Goal: Task Accomplishment & Management: Complete application form

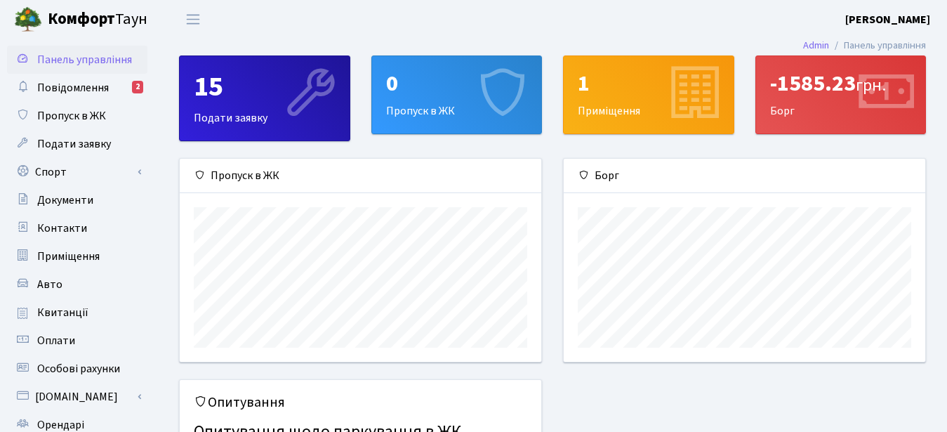
scroll to position [203, 361]
click at [76, 82] on span "Повідомлення" at bounding box center [73, 87] width 72 height 15
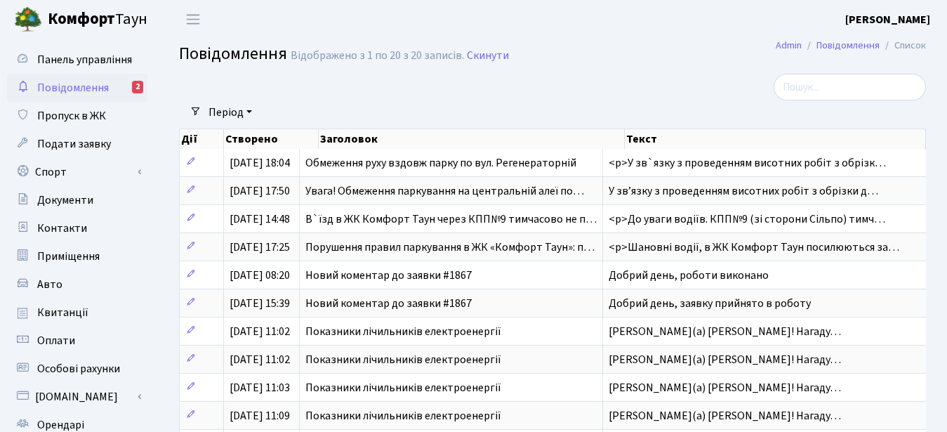
select select "25"
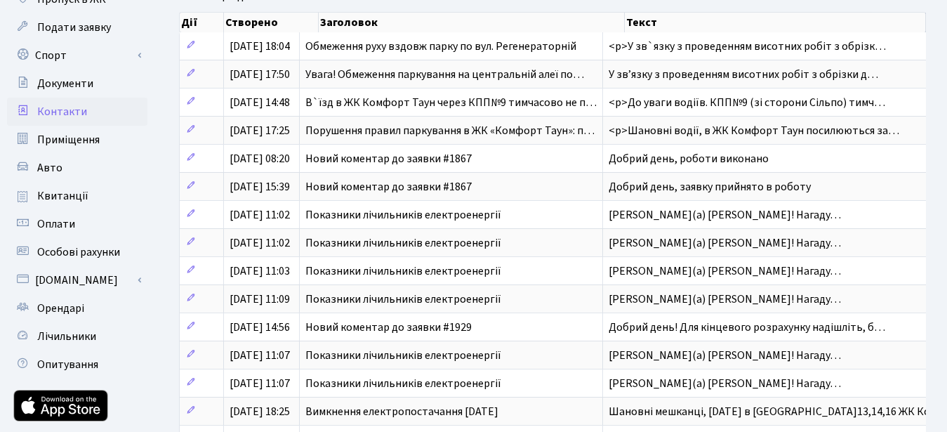
scroll to position [143, 0]
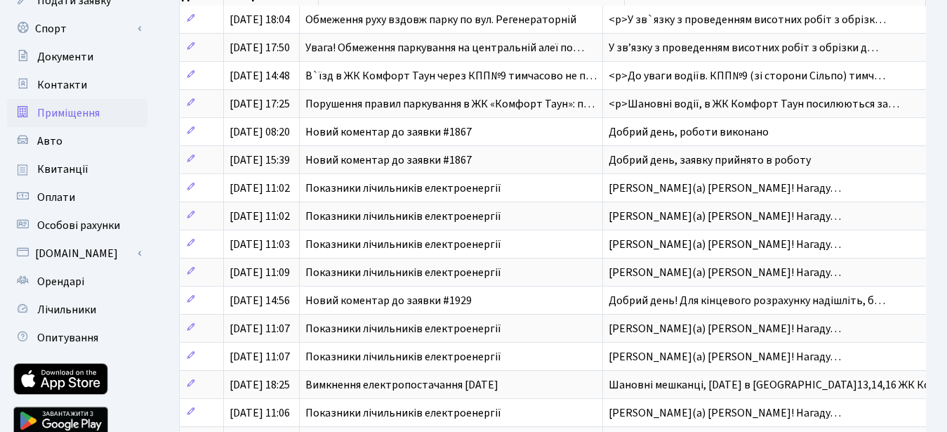
click at [74, 106] on span "Приміщення" at bounding box center [68, 112] width 62 height 15
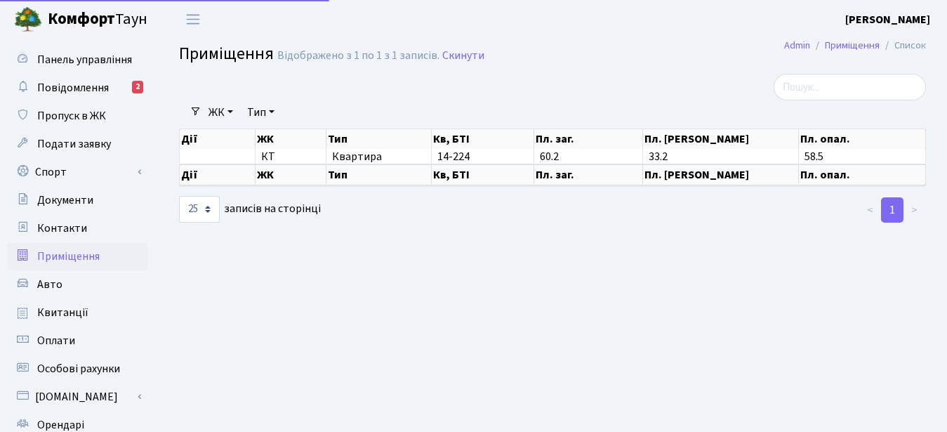
select select "25"
click at [71, 136] on link "Подати заявку" at bounding box center [77, 144] width 140 height 28
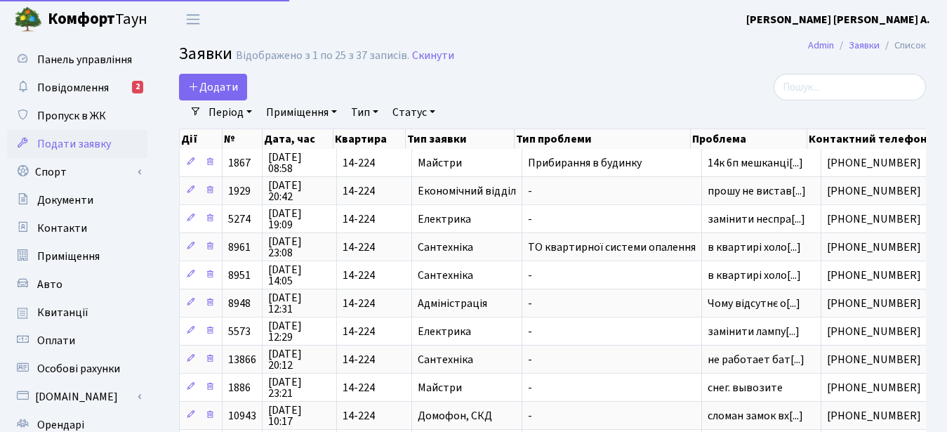
select select "25"
click at [75, 92] on span "Повідомлення" at bounding box center [73, 87] width 72 height 15
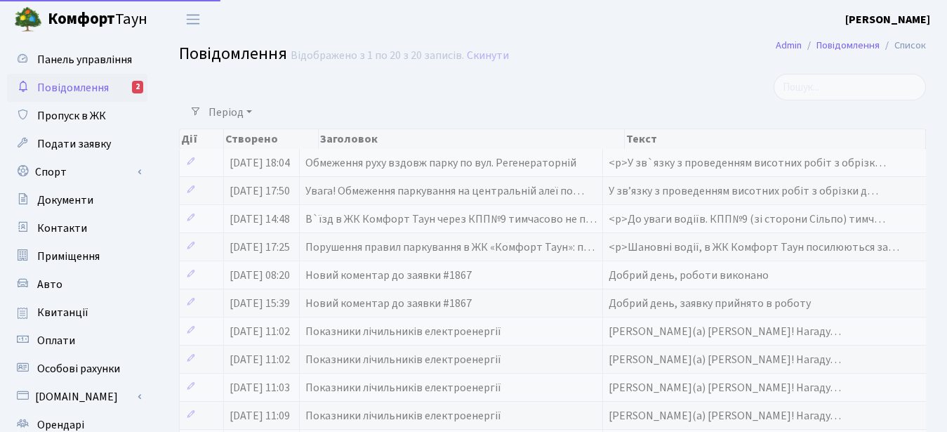
select select "25"
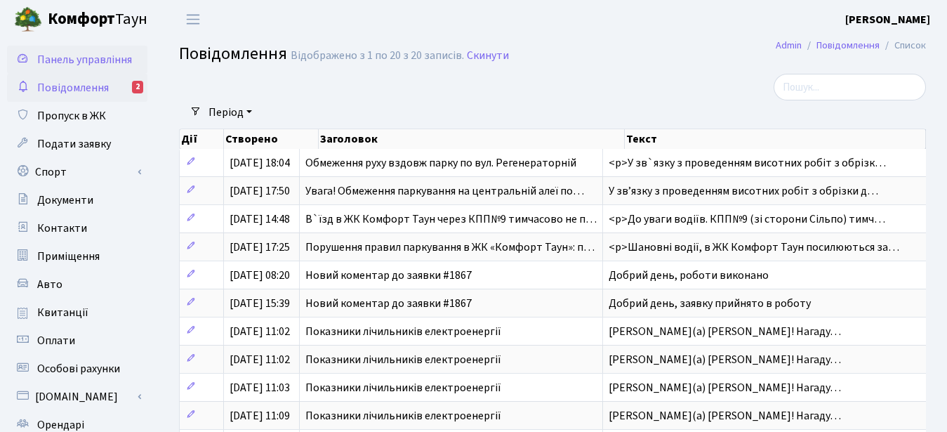
click at [47, 55] on span "Панель управління" at bounding box center [84, 59] width 95 height 15
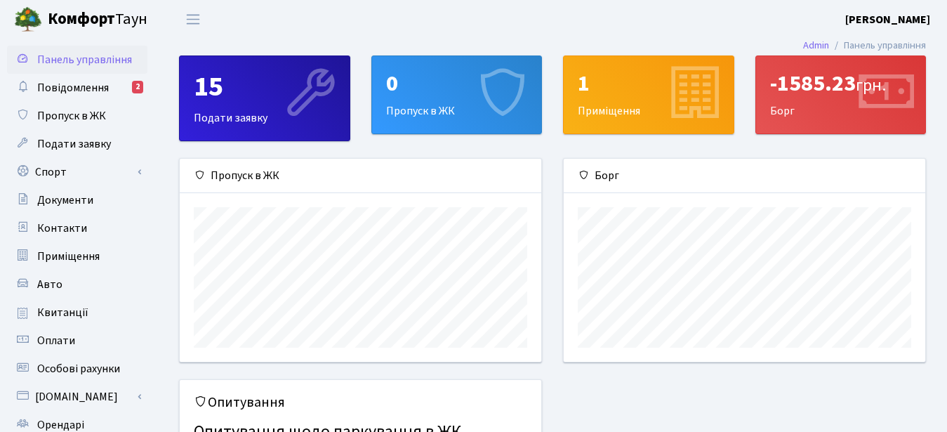
scroll to position [203, 361]
click at [797, 120] on div "-1585.23 грн. Борг" at bounding box center [841, 94] width 170 height 77
click at [810, 93] on div "-1585.23 грн." at bounding box center [841, 83] width 142 height 27
click at [883, 69] on icon at bounding box center [884, 94] width 67 height 67
click at [808, 97] on div "-1585.23 грн." at bounding box center [841, 83] width 142 height 27
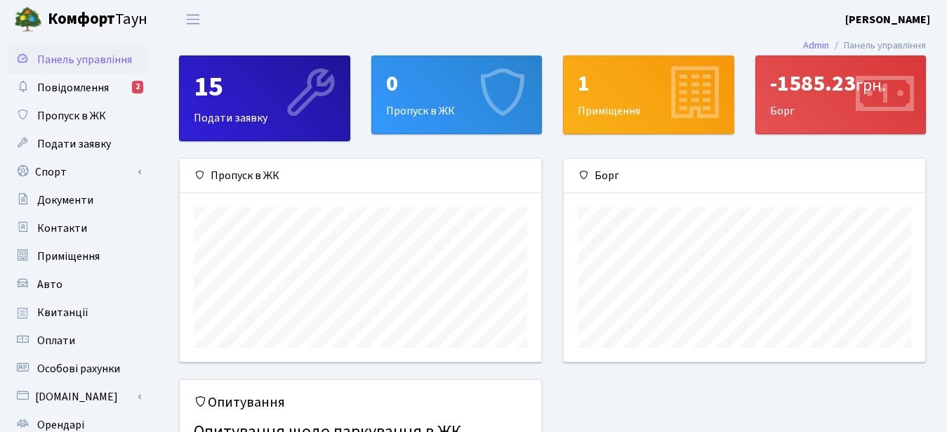
click at [881, 83] on icon at bounding box center [884, 94] width 67 height 67
click at [794, 95] on div "-1585.23 грн." at bounding box center [841, 83] width 142 height 27
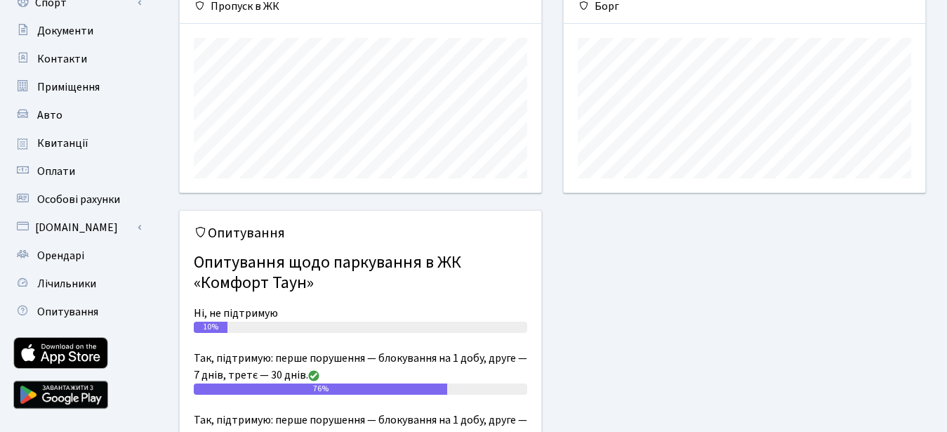
scroll to position [87, 0]
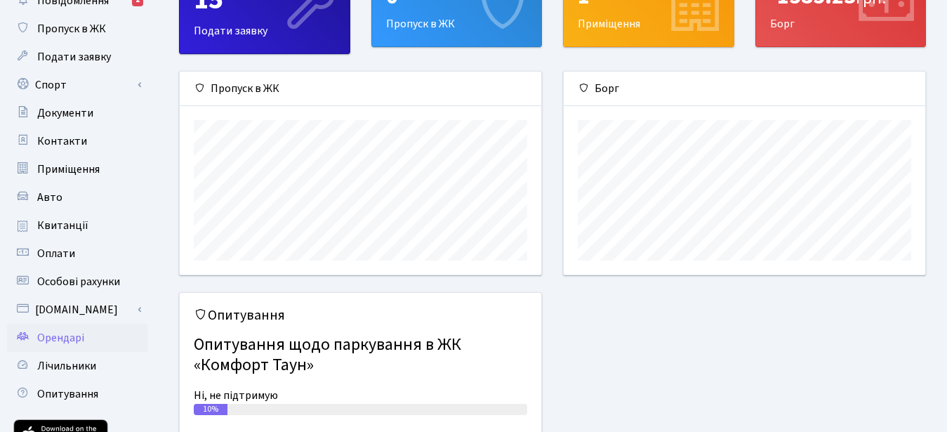
click at [58, 335] on span "Орендарі" at bounding box center [60, 337] width 47 height 15
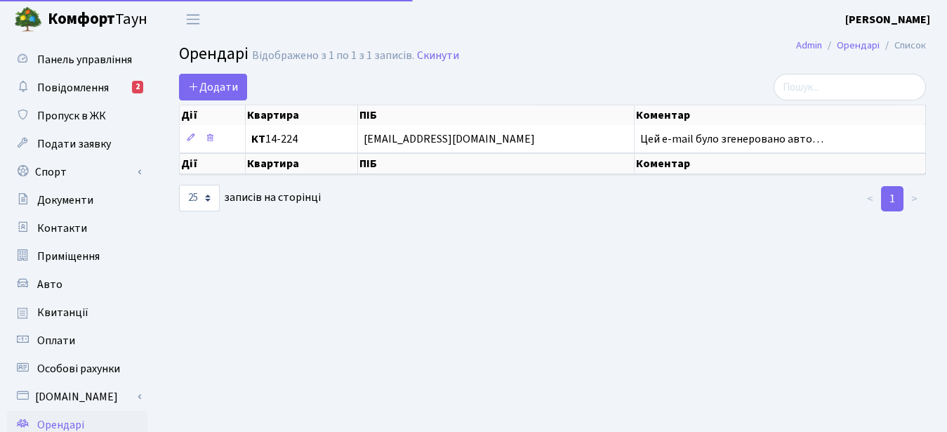
select select "25"
click at [58, 173] on link "Спорт" at bounding box center [77, 172] width 140 height 28
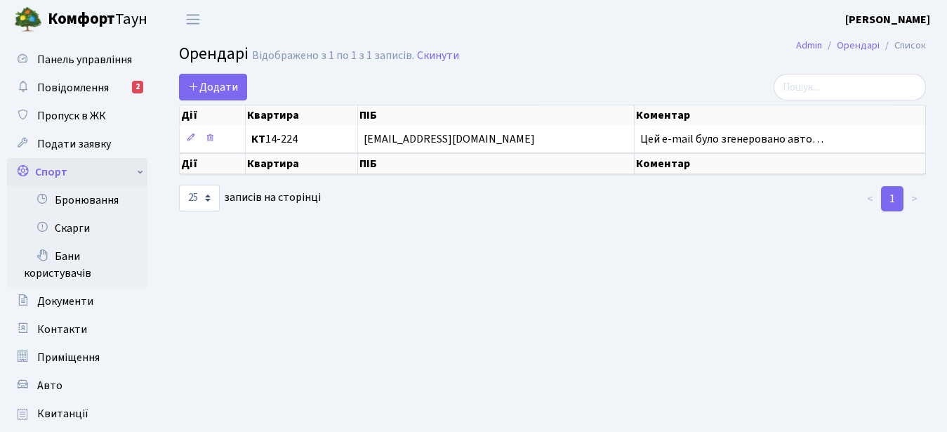
click at [58, 173] on link "Спорт" at bounding box center [77, 172] width 140 height 28
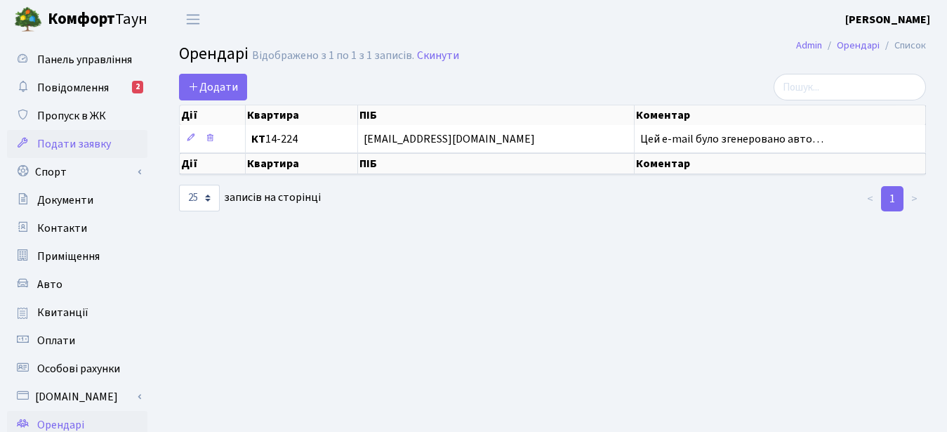
click at [66, 144] on span "Подати заявку" at bounding box center [74, 143] width 74 height 15
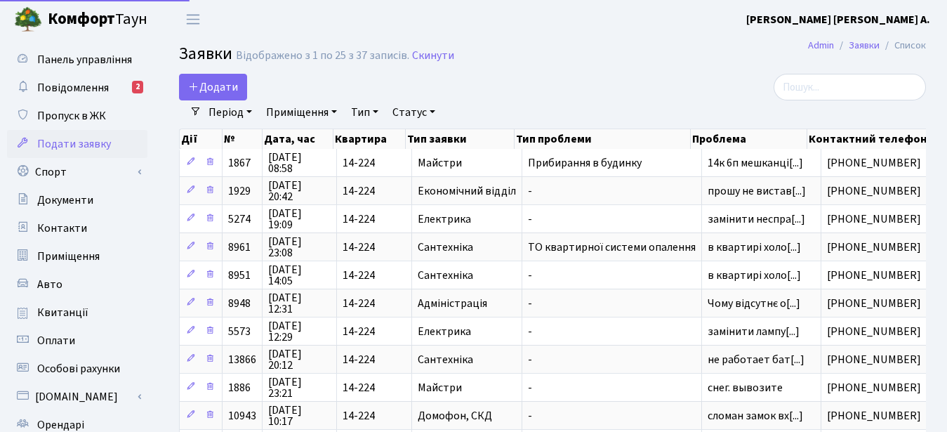
select select "25"
click at [218, 84] on span "Додати" at bounding box center [213, 86] width 50 height 15
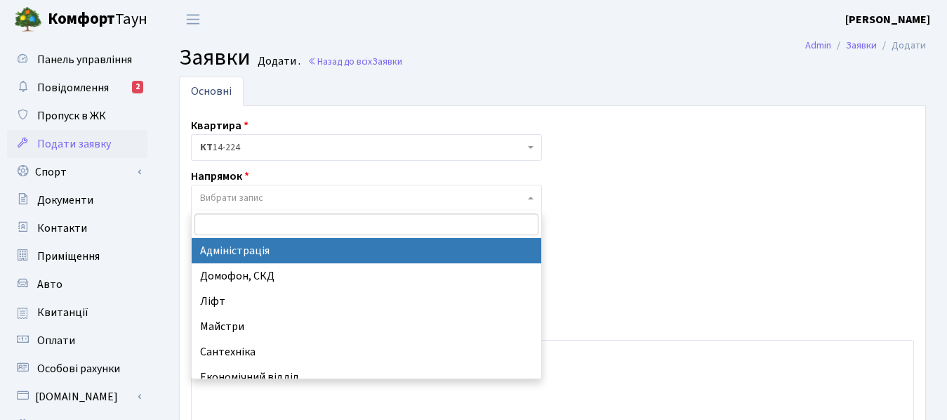
click at [525, 197] on span "Вибрати запис" at bounding box center [366, 198] width 351 height 27
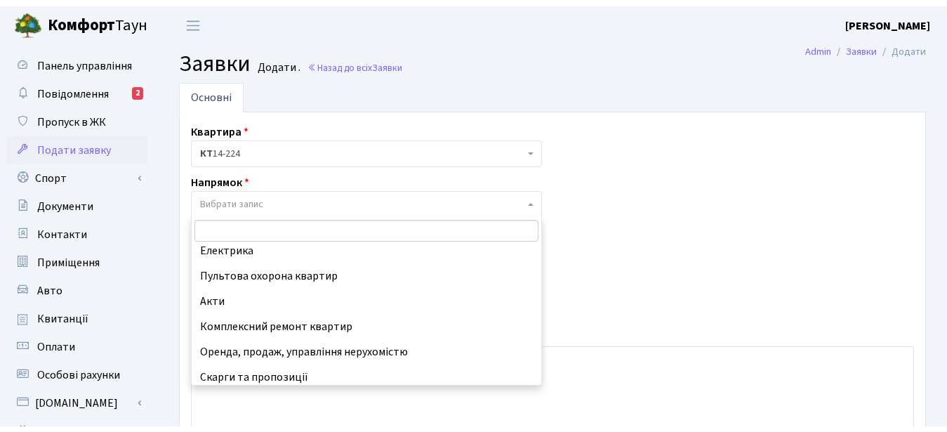
scroll to position [163, 0]
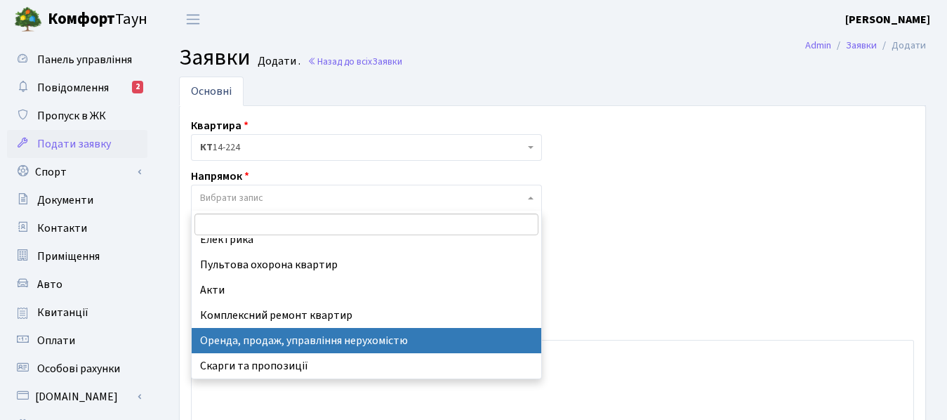
select select "21"
select select
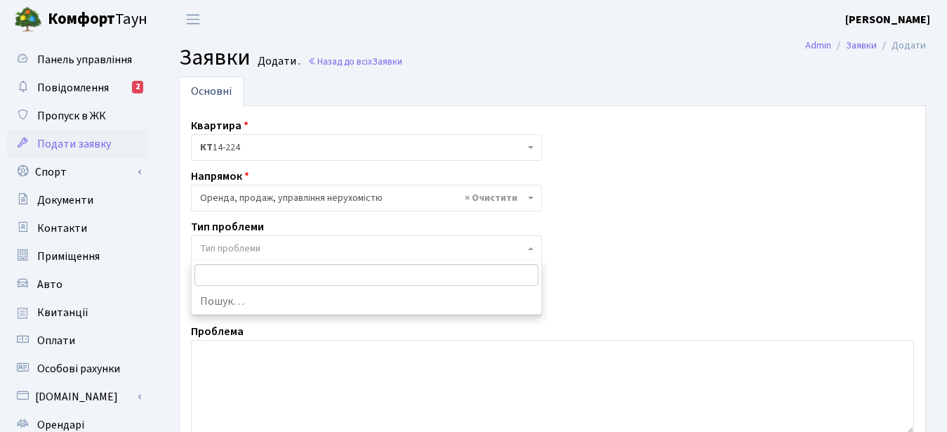
click at [314, 250] on span "Тип проблеми" at bounding box center [362, 248] width 324 height 14
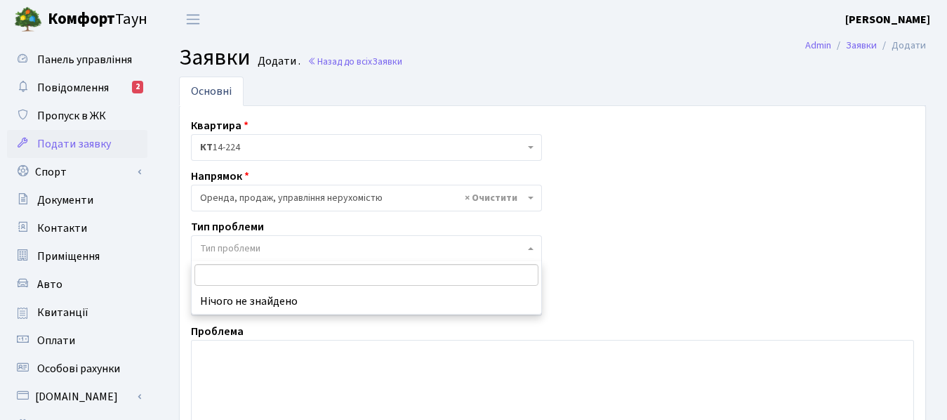
click at [394, 248] on span "Тип проблеми" at bounding box center [362, 248] width 324 height 14
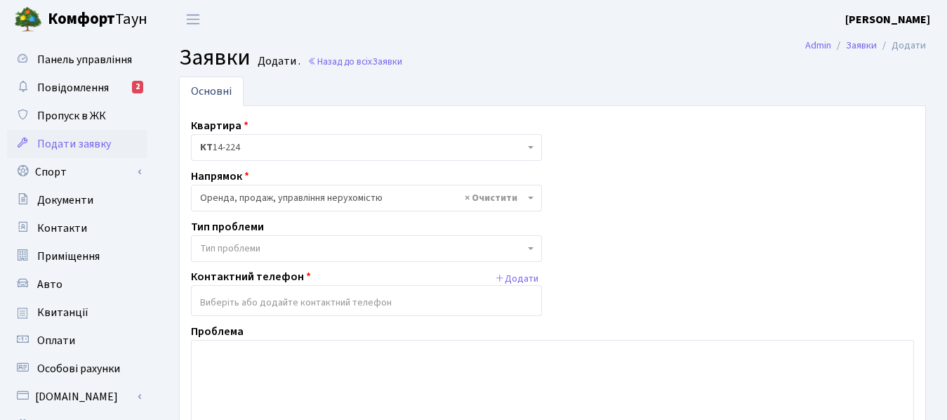
click at [531, 245] on span at bounding box center [532, 248] width 3 height 27
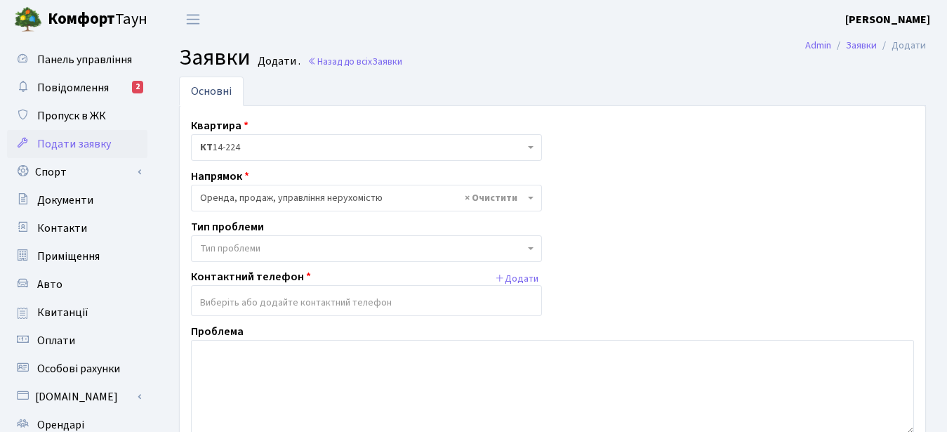
click at [531, 245] on span at bounding box center [532, 248] width 3 height 27
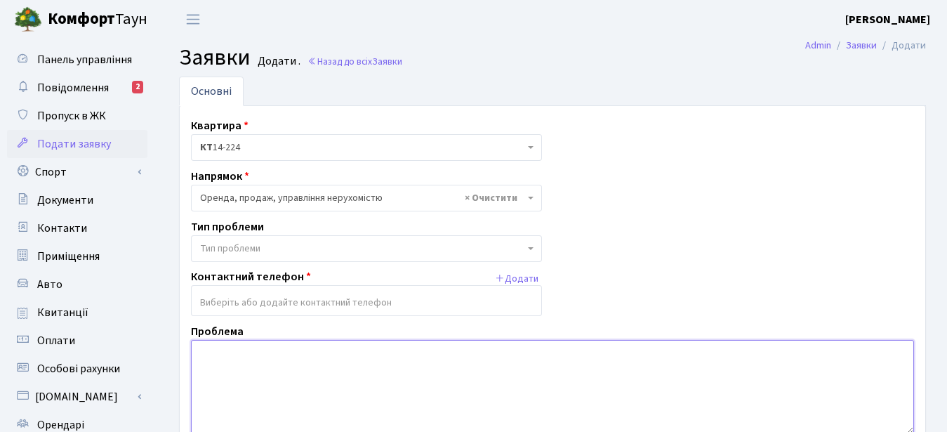
click at [322, 359] on textarea at bounding box center [552, 387] width 723 height 94
type textarea "L"
type textarea "Б"
type textarea "Ж"
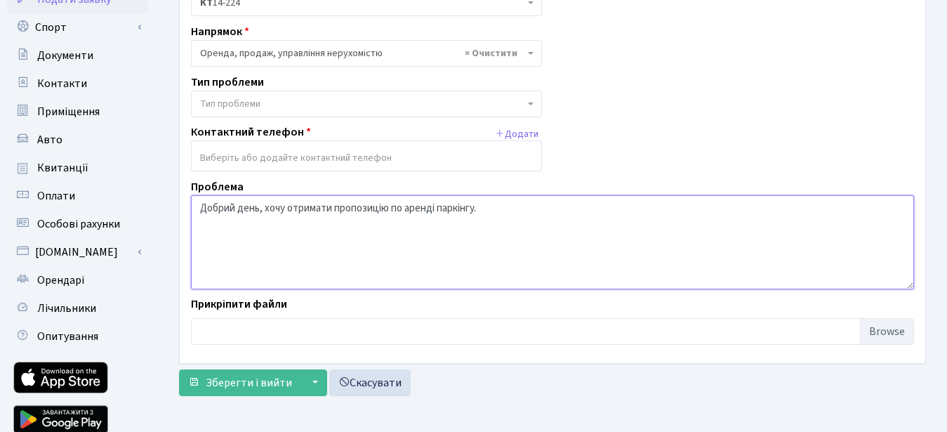
scroll to position [201, 0]
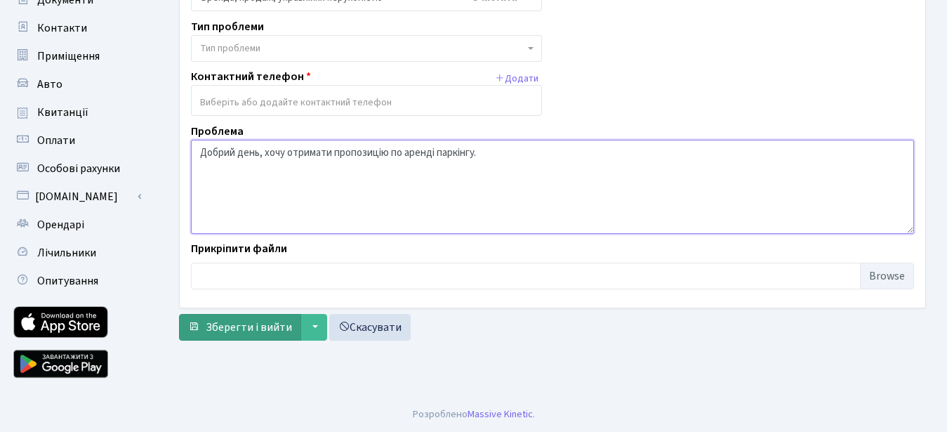
type textarea "Добрий день, хочу отримати пропозицію по аренді паркінгу."
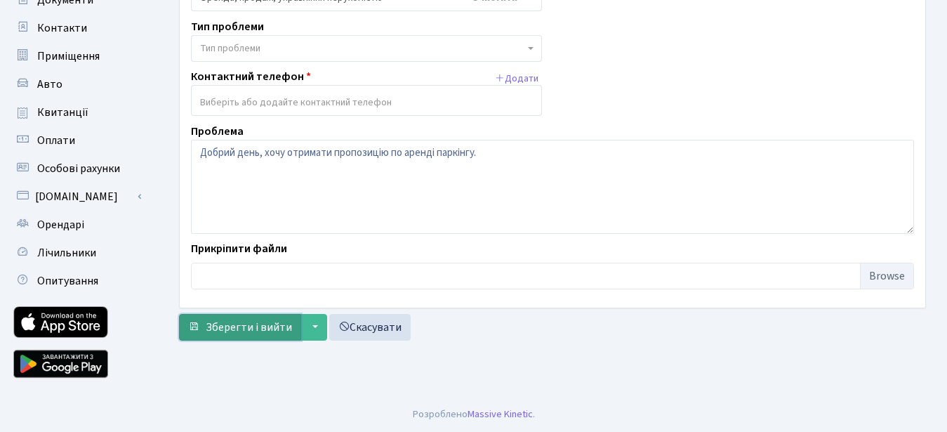
click at [254, 332] on span "Зберегти і вийти" at bounding box center [249, 326] width 86 height 15
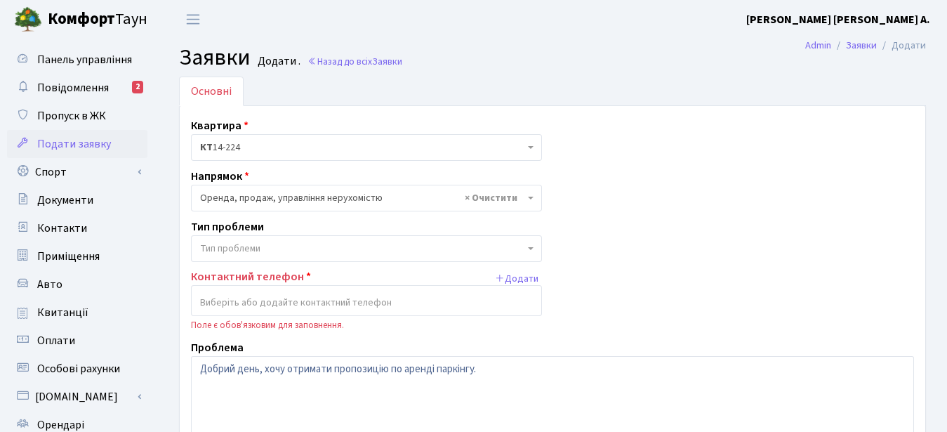
click at [319, 304] on input "search" at bounding box center [367, 302] width 350 height 25
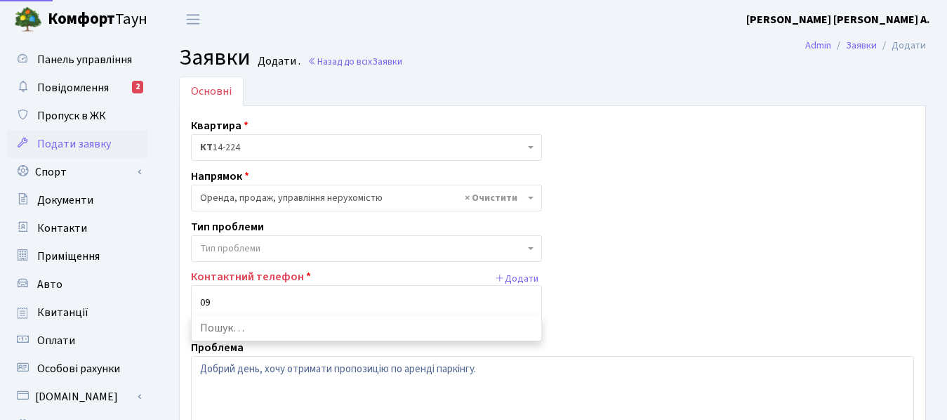
type input "0"
click at [199, 300] on input "380994605409" at bounding box center [367, 302] width 350 height 25
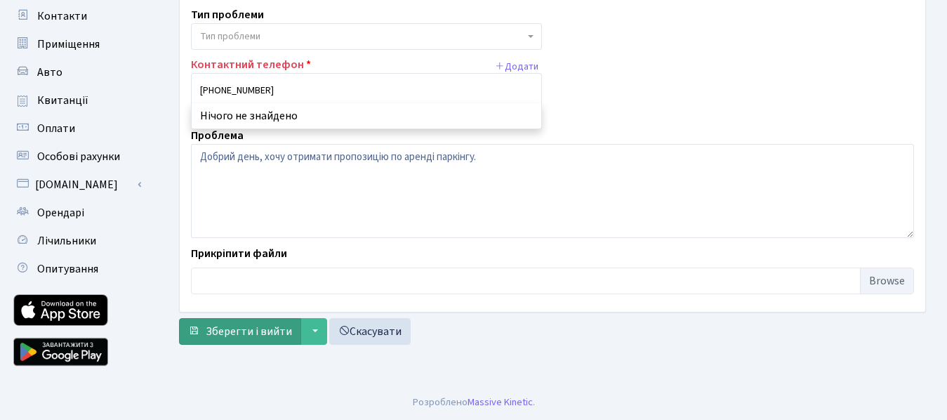
type input "[PHONE_NUMBER]"
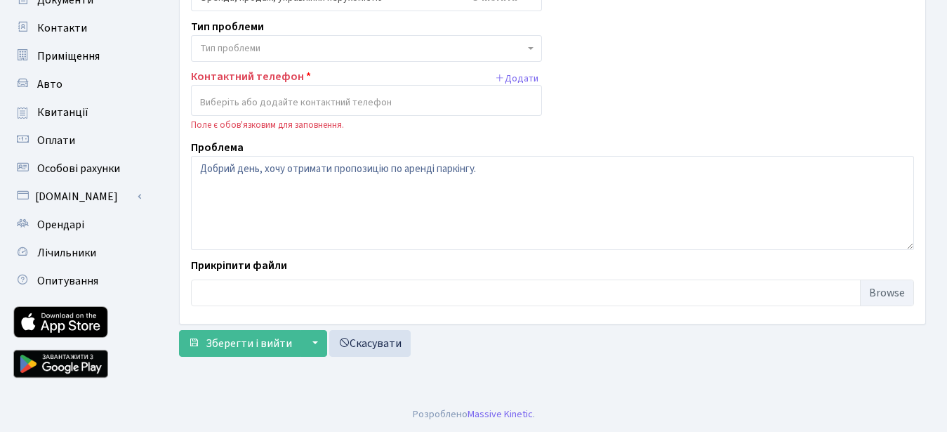
click at [423, 106] on input "search" at bounding box center [367, 102] width 350 height 25
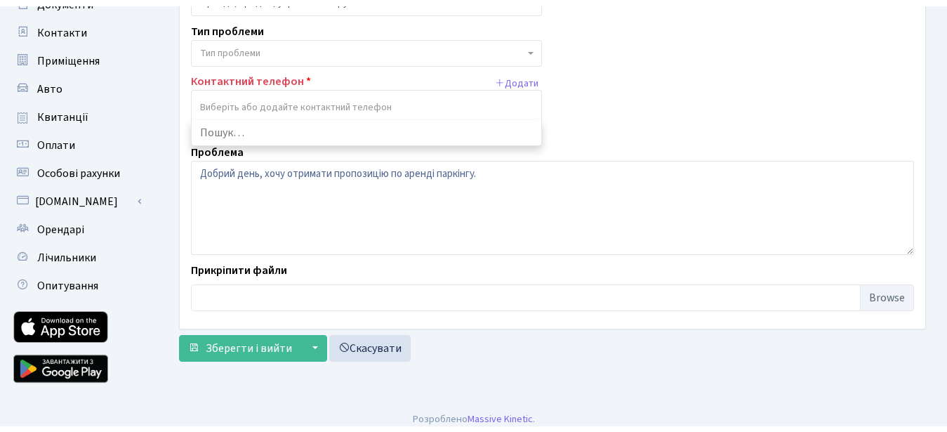
scroll to position [0, 0]
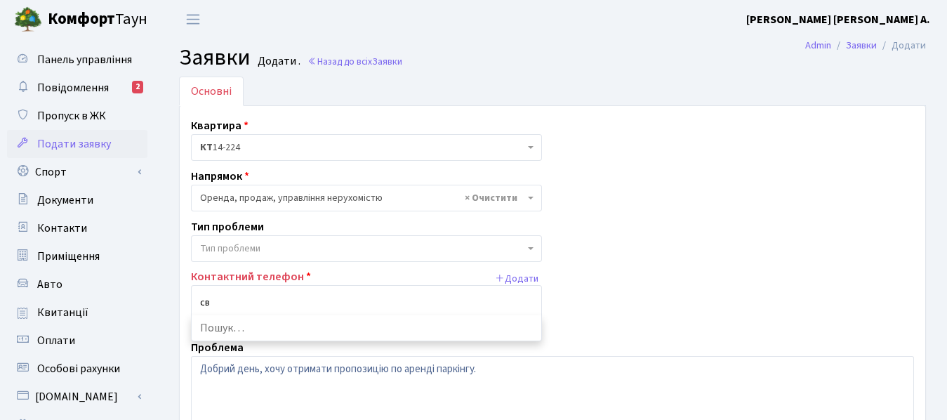
type input "с"
type input "0"
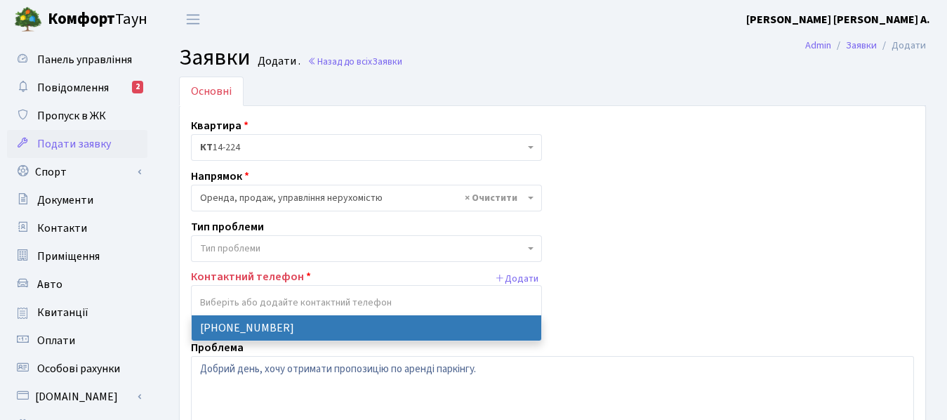
type input "3"
select select "56634"
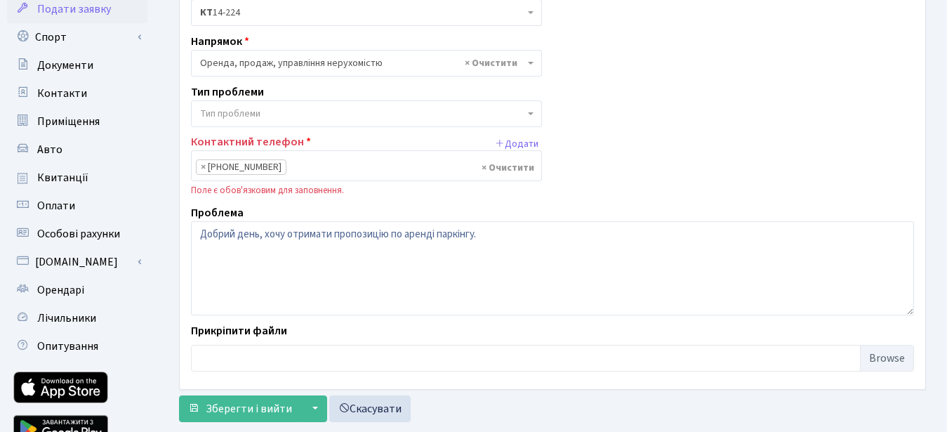
scroll to position [143, 0]
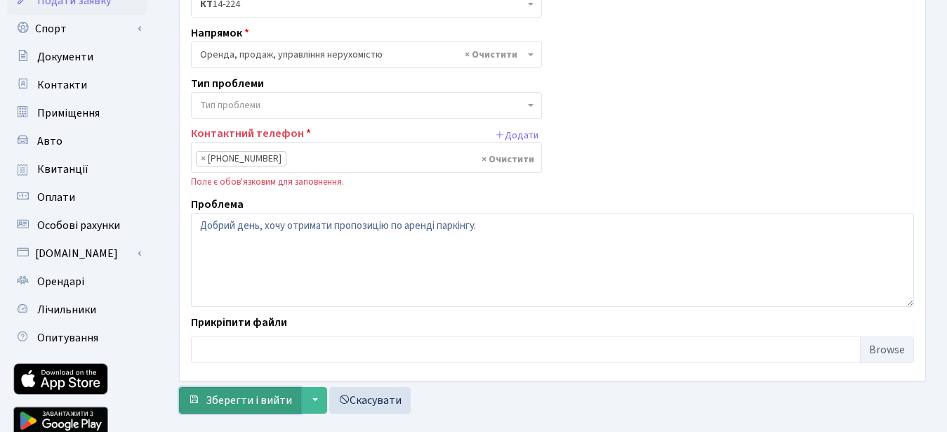
click at [258, 408] on span "Зберегти і вийти" at bounding box center [249, 399] width 86 height 15
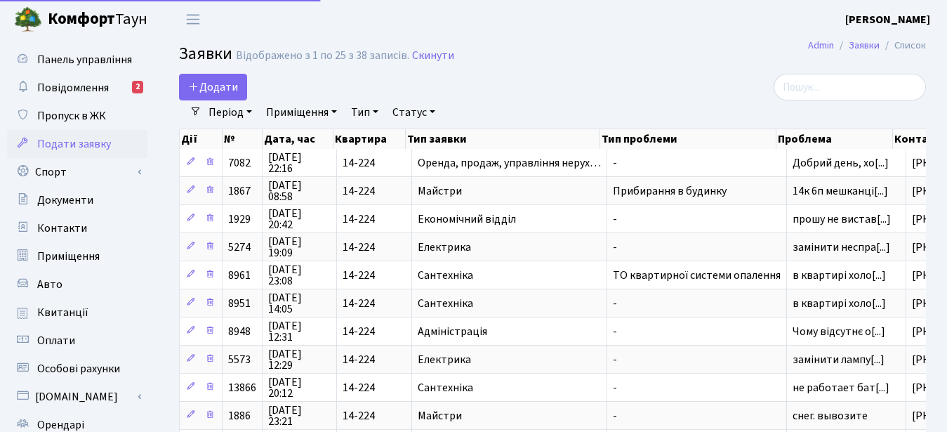
select select "25"
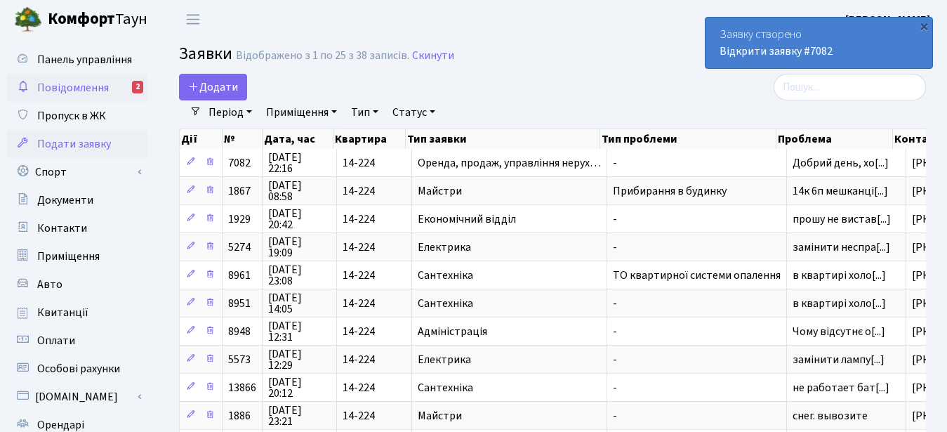
click at [83, 84] on span "Повідомлення" at bounding box center [73, 87] width 72 height 15
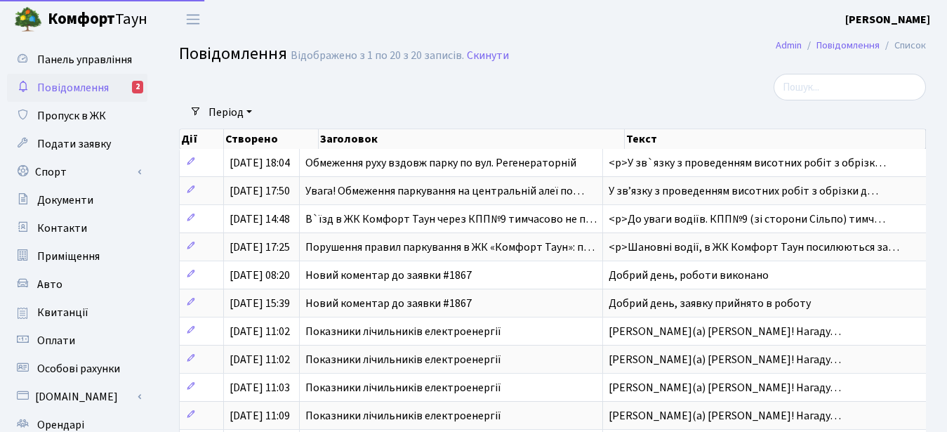
select select "25"
